Goal: Transaction & Acquisition: Obtain resource

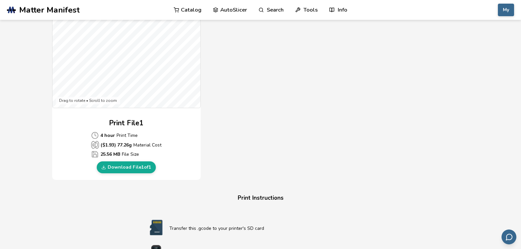
scroll to position [231, 0]
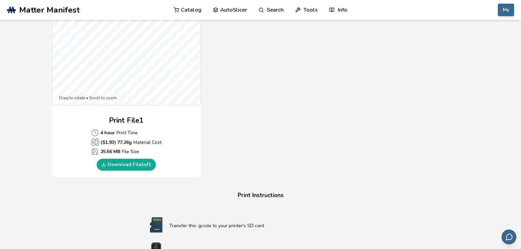
click at [188, 6] on link "Catalog" at bounding box center [188, 10] width 28 height 20
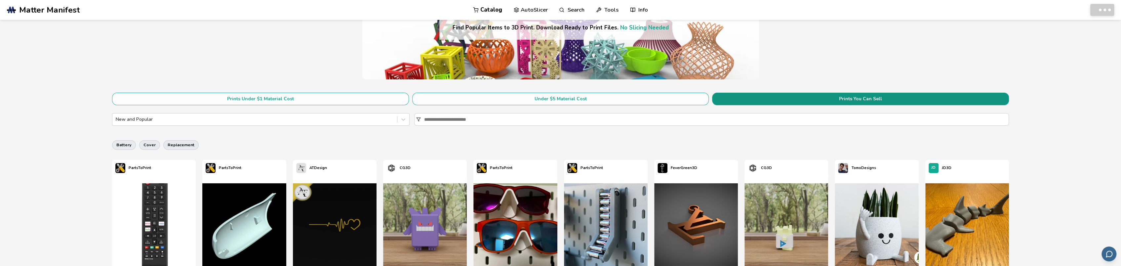
click at [521, 97] on button "Prints You Can Sell" at bounding box center [860, 99] width 297 height 13
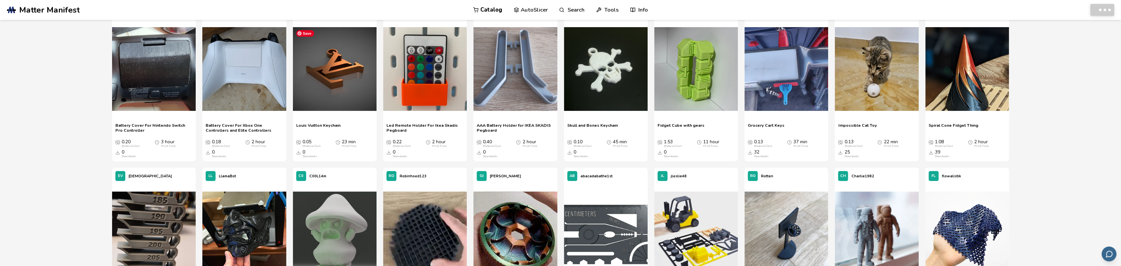
scroll to position [297, 0]
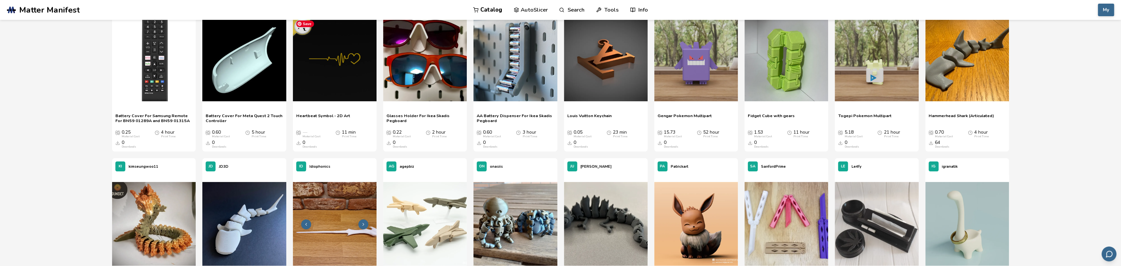
scroll to position [363, 0]
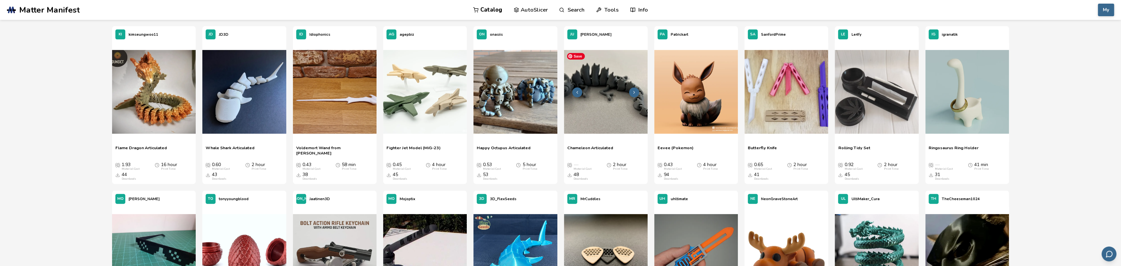
click at [521, 80] on img at bounding box center [606, 92] width 84 height 84
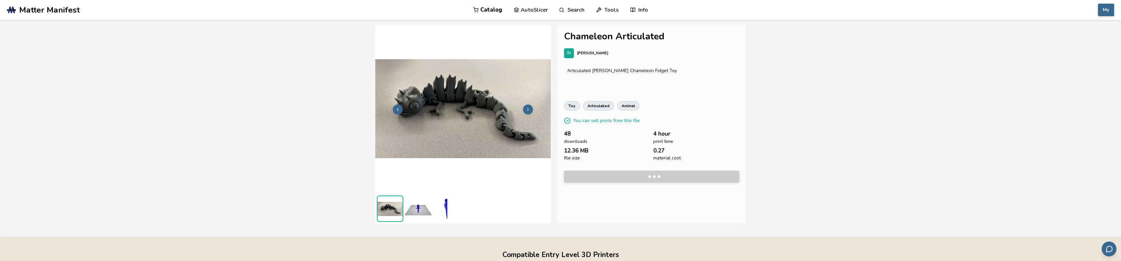
click at [422, 211] on img at bounding box center [418, 208] width 26 height 26
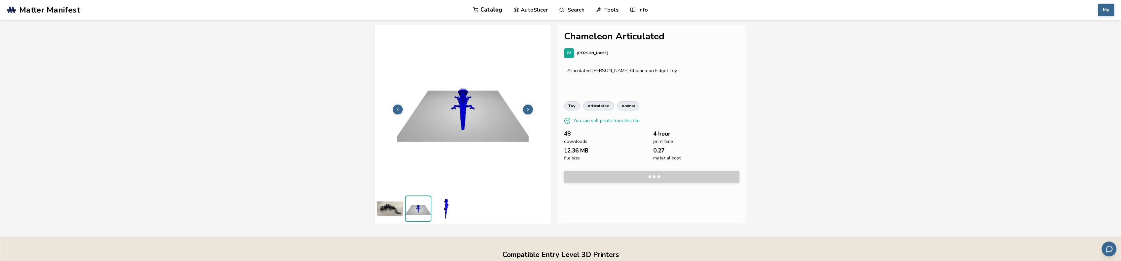
click at [455, 211] on img at bounding box center [446, 208] width 26 height 26
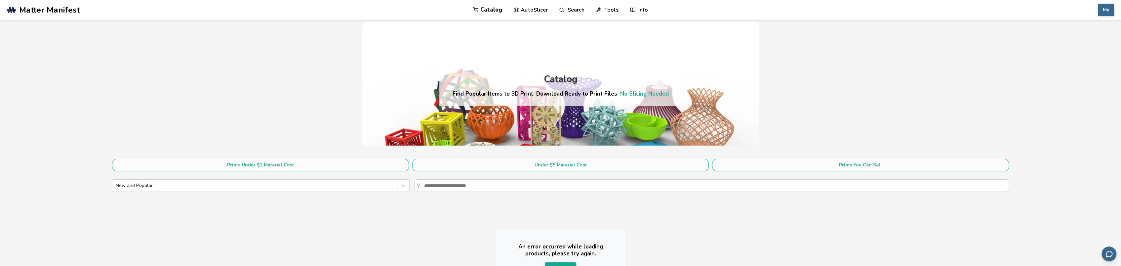
click at [247, 178] on section "Prints Under $1 Material Cost Under $5 Material Cost Prints You Can Sell New an…" at bounding box center [560, 178] width 897 height 38
click at [250, 182] on div at bounding box center [255, 185] width 278 height 7
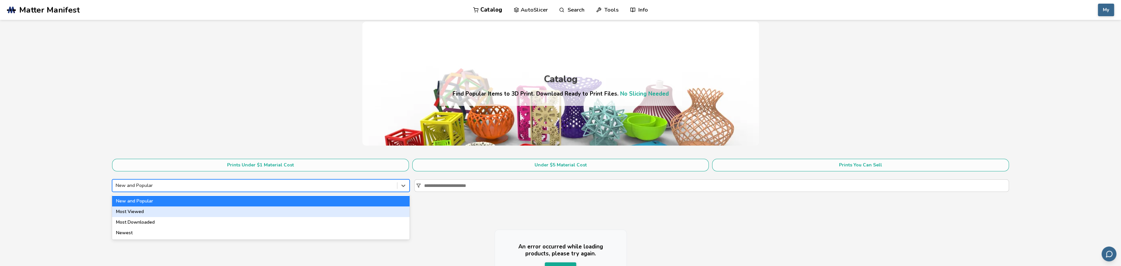
click at [265, 214] on div "Most Viewed" at bounding box center [260, 211] width 297 height 11
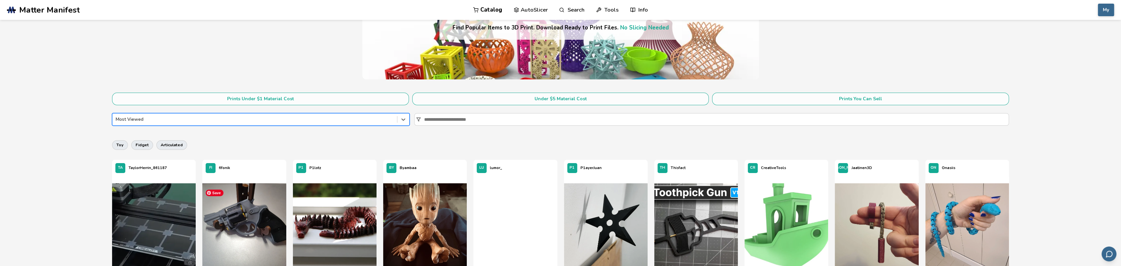
scroll to position [165, 0]
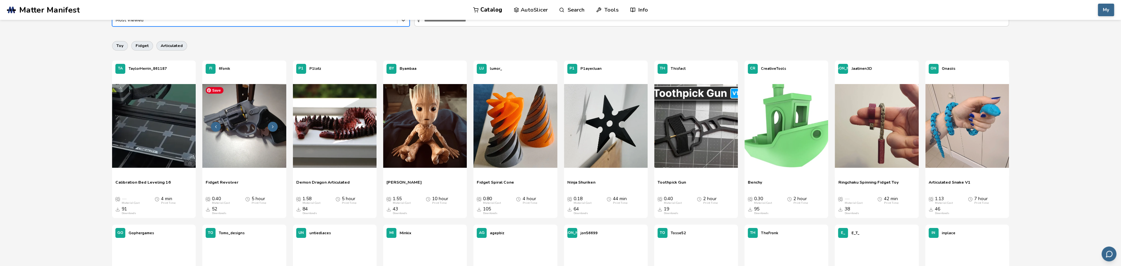
click at [278, 145] on img at bounding box center [244, 126] width 84 height 84
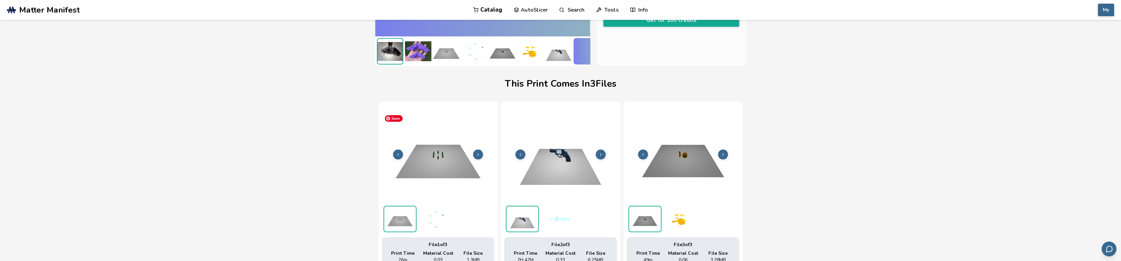
scroll to position [165, 3]
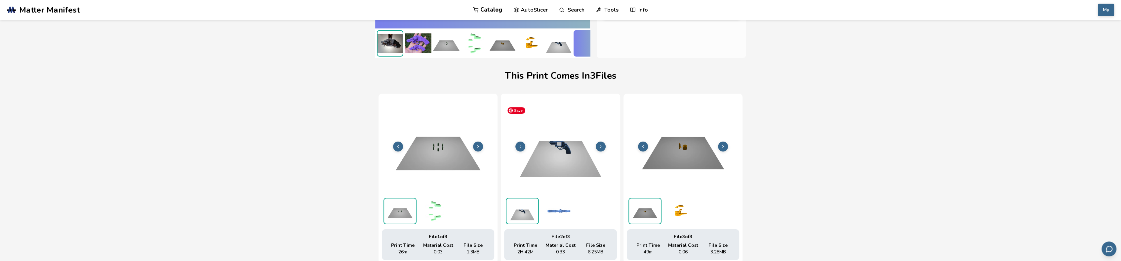
click at [521, 163] on img at bounding box center [560, 146] width 113 height 84
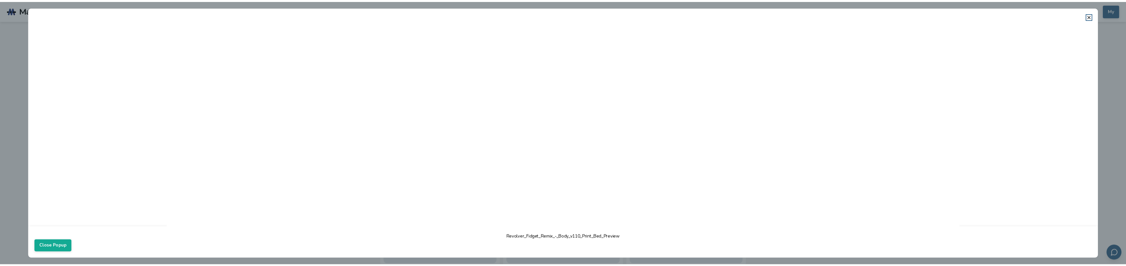
scroll to position [165, 0]
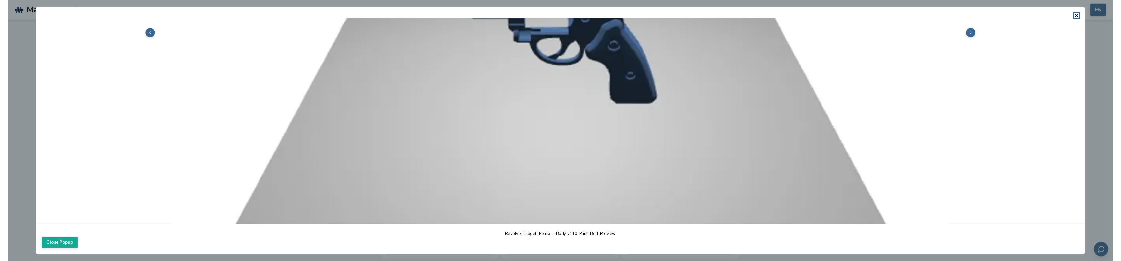
scroll to position [430, 0]
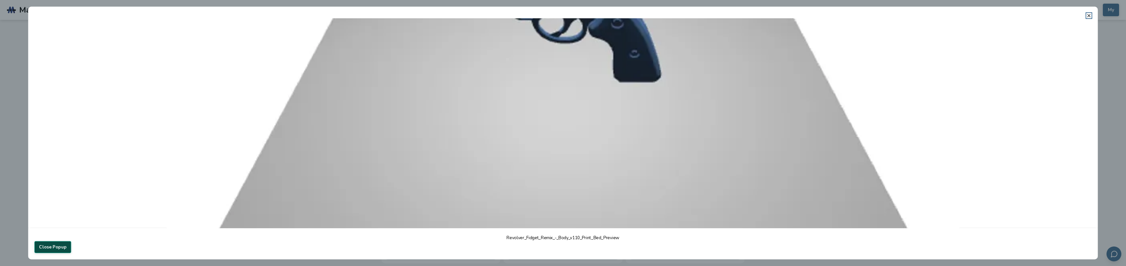
click at [61, 246] on button "Close Popup" at bounding box center [52, 247] width 37 height 12
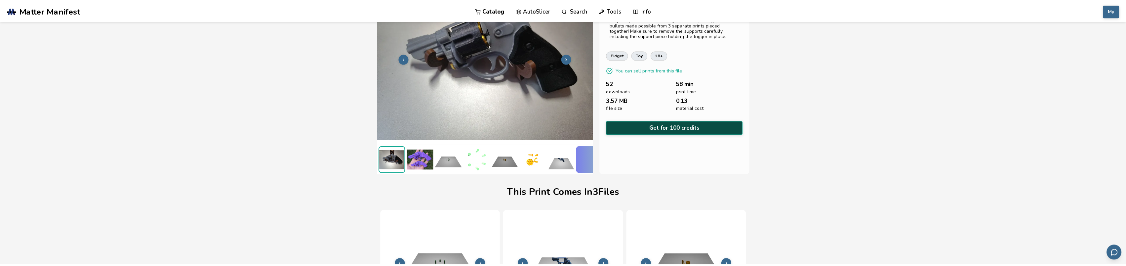
scroll to position [0, 0]
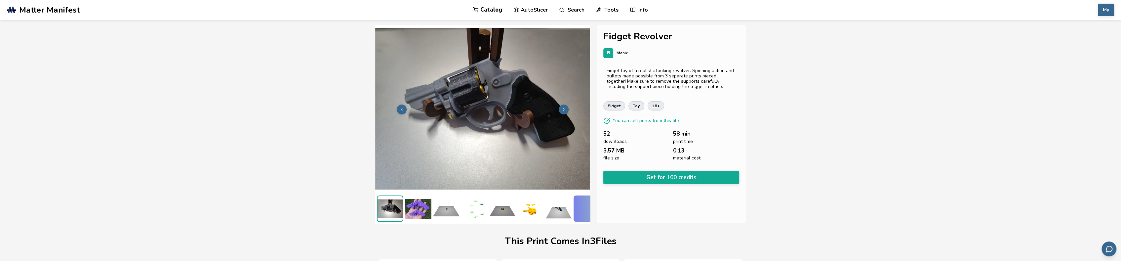
click at [521, 156] on div "3.57 MB file size" at bounding box center [636, 153] width 66 height 13
click at [521, 171] on button "Get for 100 credits" at bounding box center [671, 178] width 136 height 14
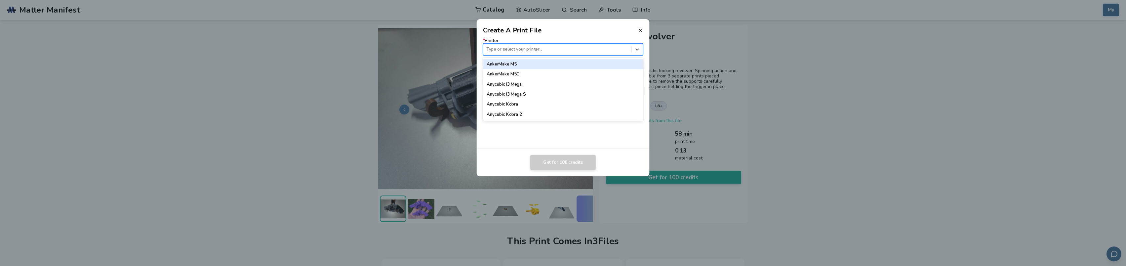
click at [521, 50] on div at bounding box center [556, 49] width 141 height 6
click at [521, 87] on div "Flashforge Adventurer 5M Pro" at bounding box center [563, 86] width 160 height 10
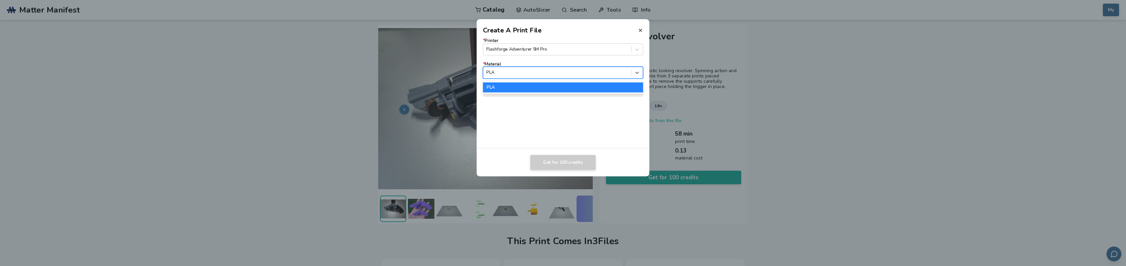
click at [521, 76] on div "PLA" at bounding box center [557, 72] width 148 height 9
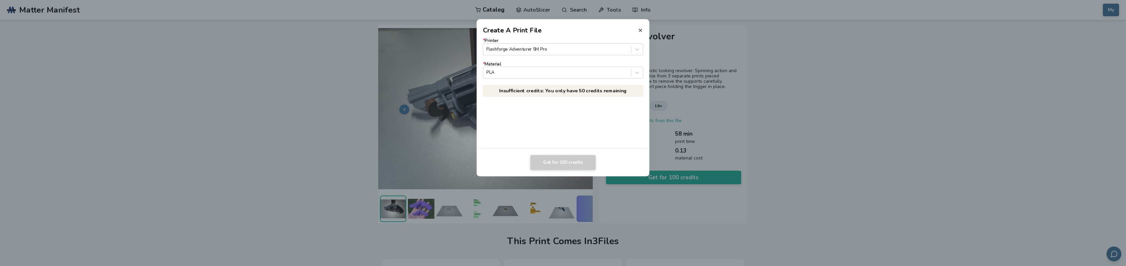
click at [521, 96] on link "Insufficient credits: You only have 50 credits remaining" at bounding box center [563, 91] width 160 height 12
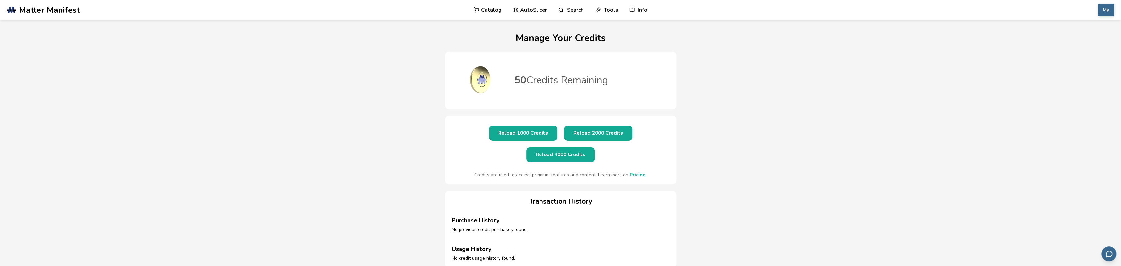
click at [502, 129] on button "Reload 1000 Credits" at bounding box center [523, 133] width 68 height 15
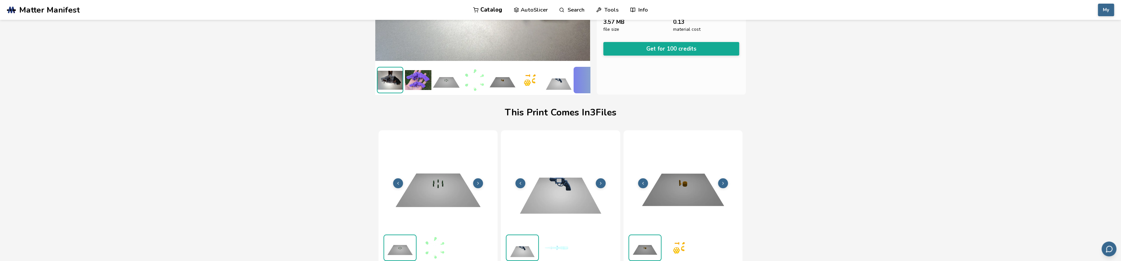
scroll to position [1, 0]
drag, startPoint x: 637, startPoint y: 123, endPoint x: 638, endPoint y: 117, distance: 6.0
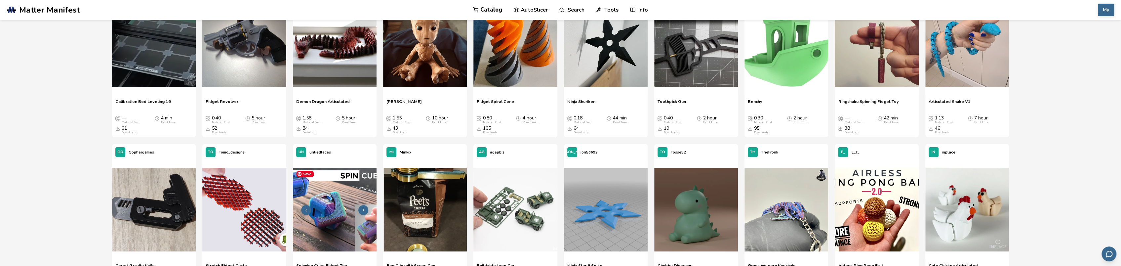
scroll to position [132, 0]
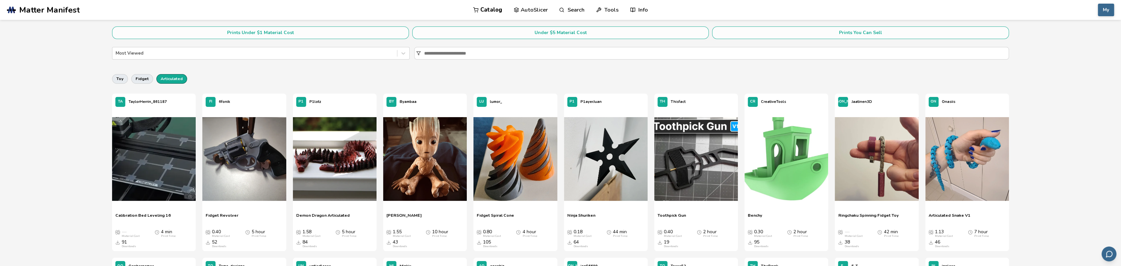
click at [162, 75] on button "articulated" at bounding box center [171, 78] width 31 height 9
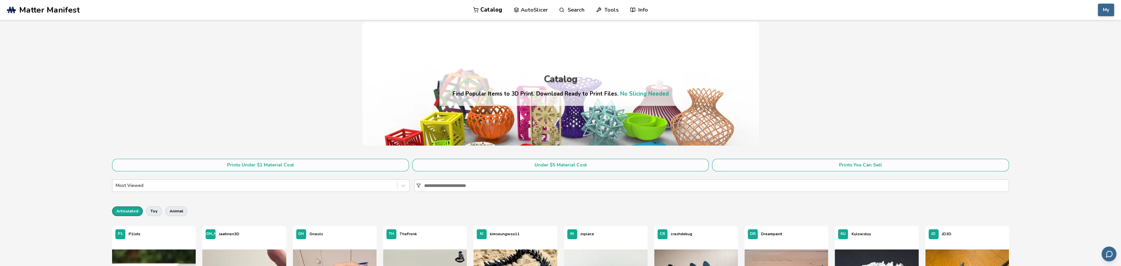
click at [43, 12] on span "Matter Manifest" at bounding box center [49, 9] width 60 height 9
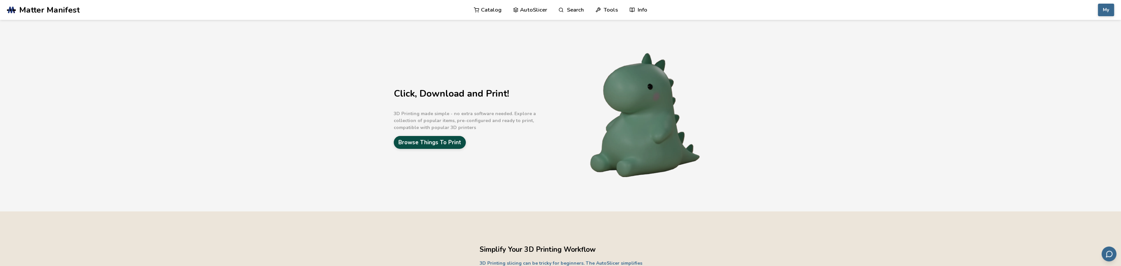
click at [457, 141] on link "Browse Things To Print" at bounding box center [430, 142] width 72 height 13
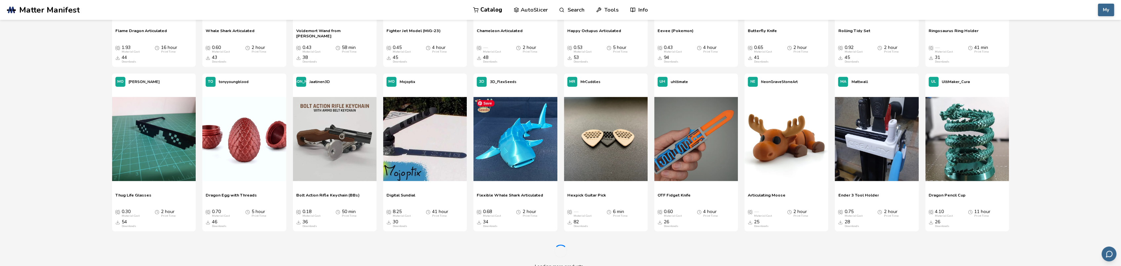
scroll to position [496, 0]
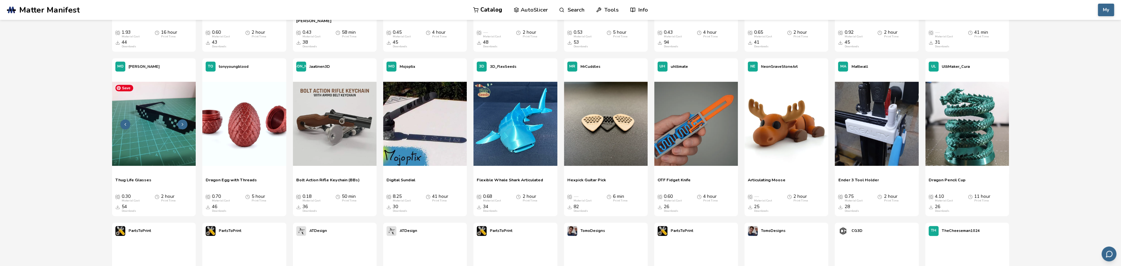
click at [172, 155] on img at bounding box center [154, 124] width 84 height 84
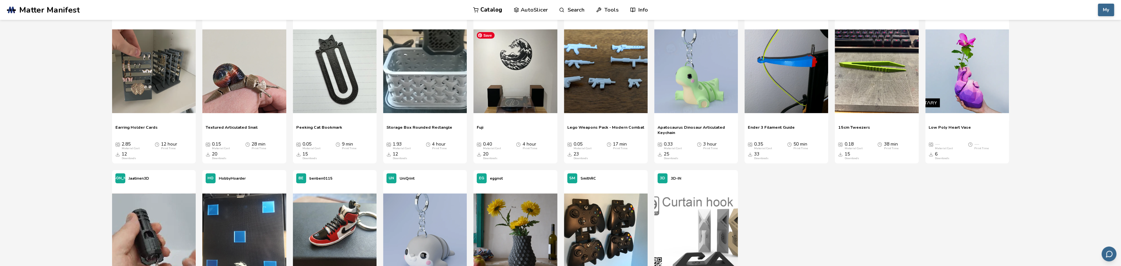
scroll to position [2851, 0]
